Goal: Task Accomplishment & Management: Manage account settings

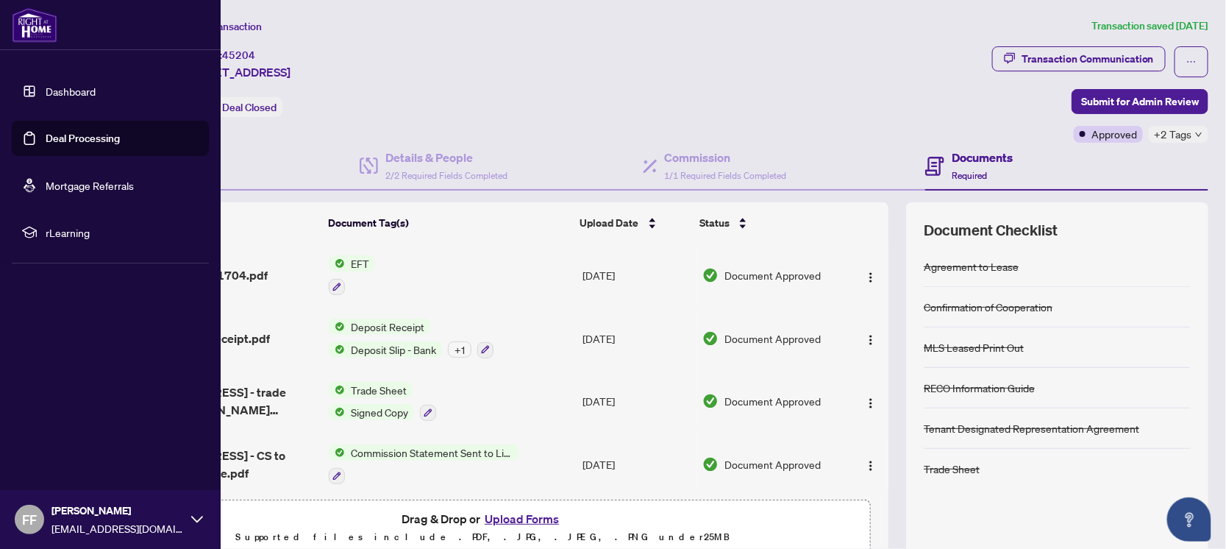
click at [79, 140] on link "Deal Processing" at bounding box center [83, 138] width 74 height 13
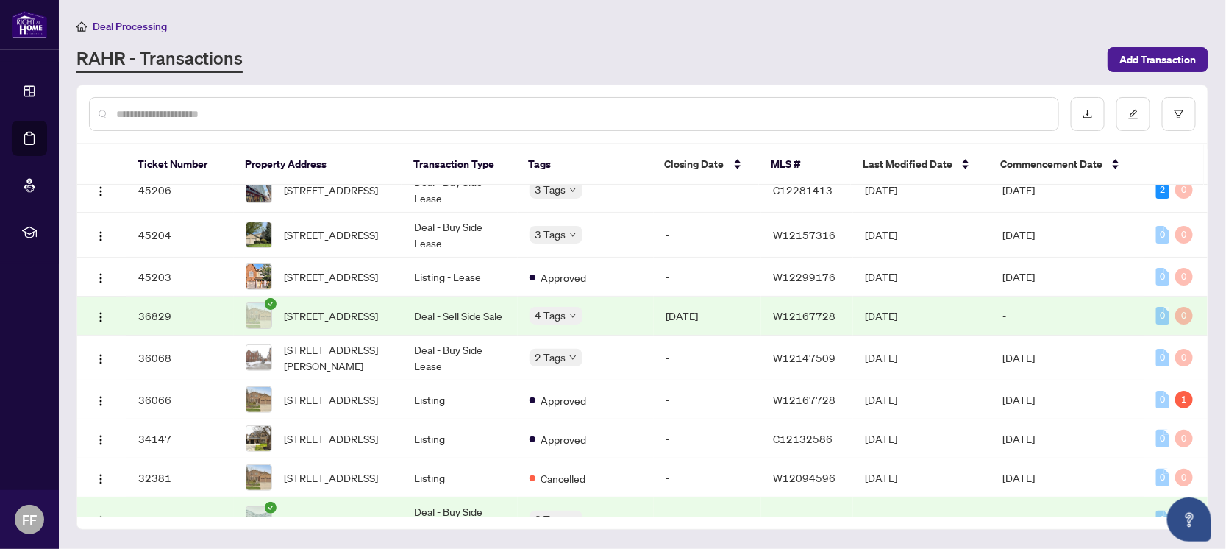
scroll to position [91, 0]
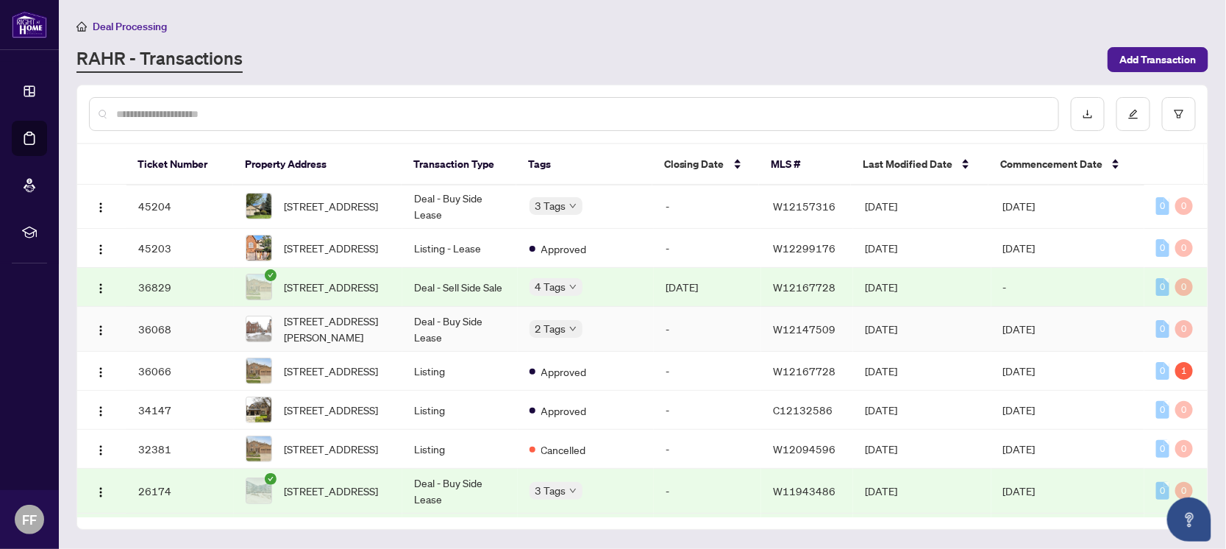
click at [611, 337] on div "2 Tags" at bounding box center [585, 328] width 113 height 17
click at [460, 335] on td "Deal - Buy Side Lease" at bounding box center [459, 329] width 115 height 45
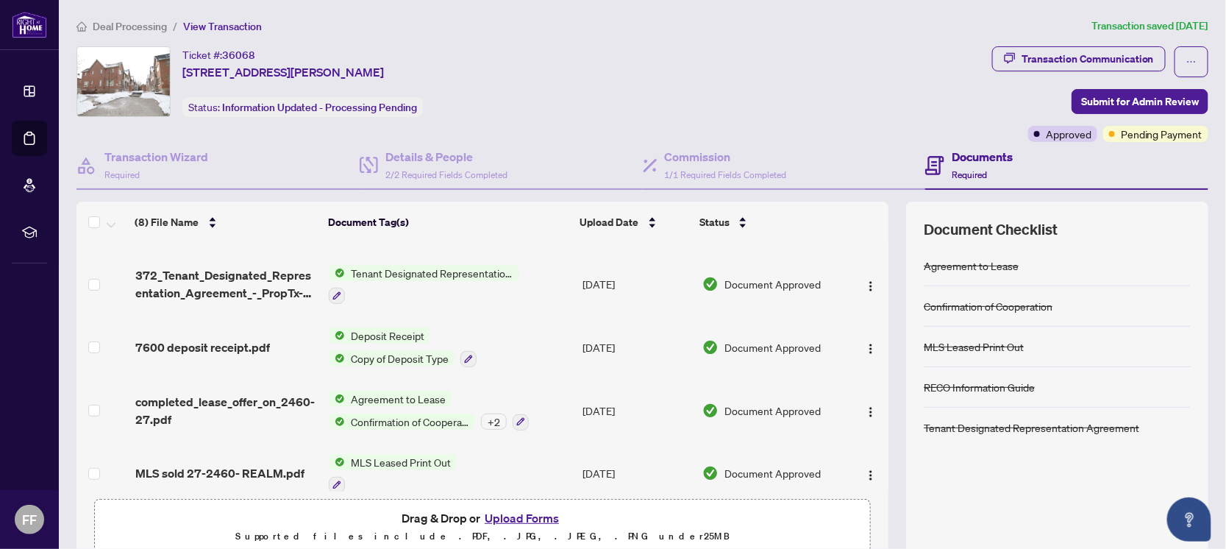
scroll to position [183, 0]
